Goal: Find specific page/section: Find specific page/section

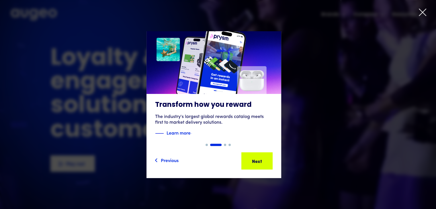
click at [423, 11] on icon at bounding box center [422, 12] width 9 height 9
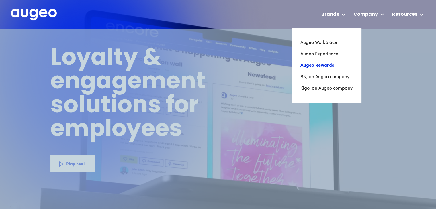
click at [315, 67] on link "Augeo Rewards" at bounding box center [327, 65] width 52 height 11
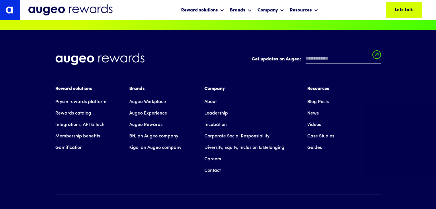
scroll to position [3893, 0]
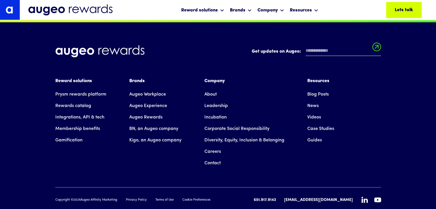
click at [76, 112] on link "Integrations, API & tech" at bounding box center [79, 117] width 49 height 11
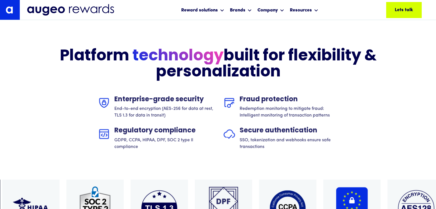
scroll to position [597, 0]
